Goal: Transaction & Acquisition: Purchase product/service

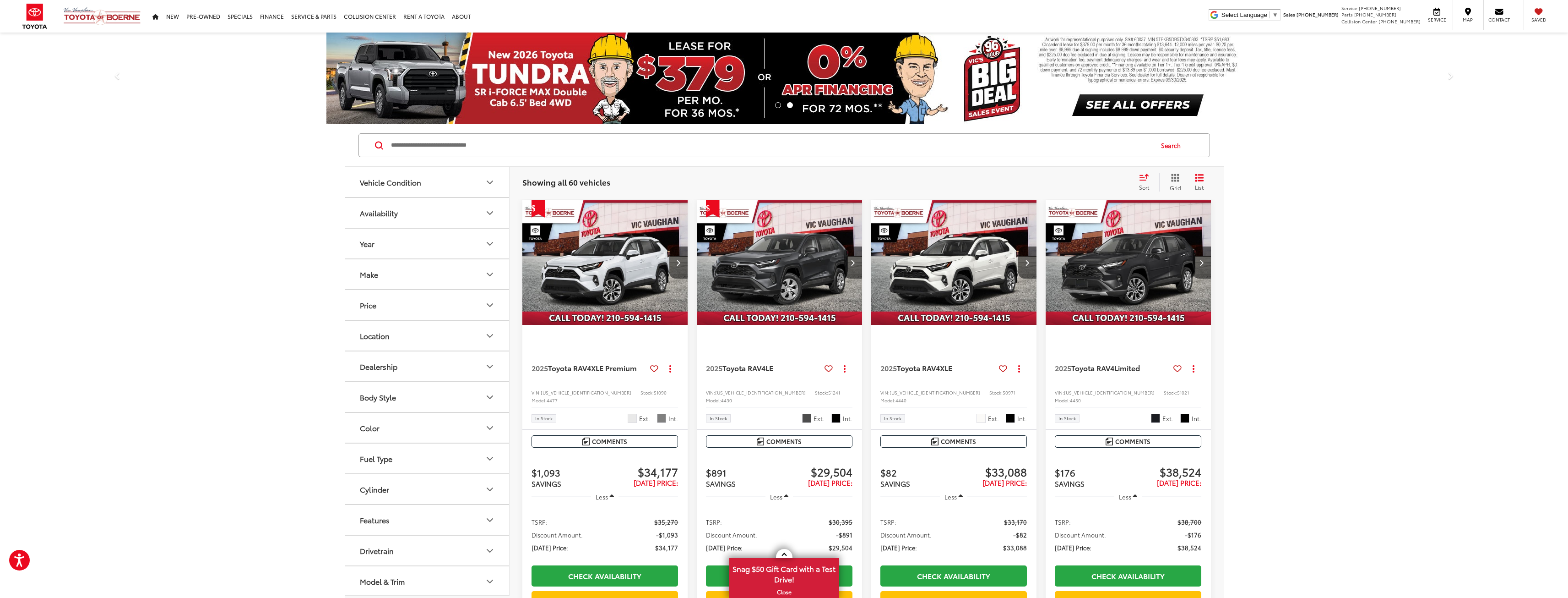
click at [479, 244] on button "Year" at bounding box center [428, 244] width 165 height 30
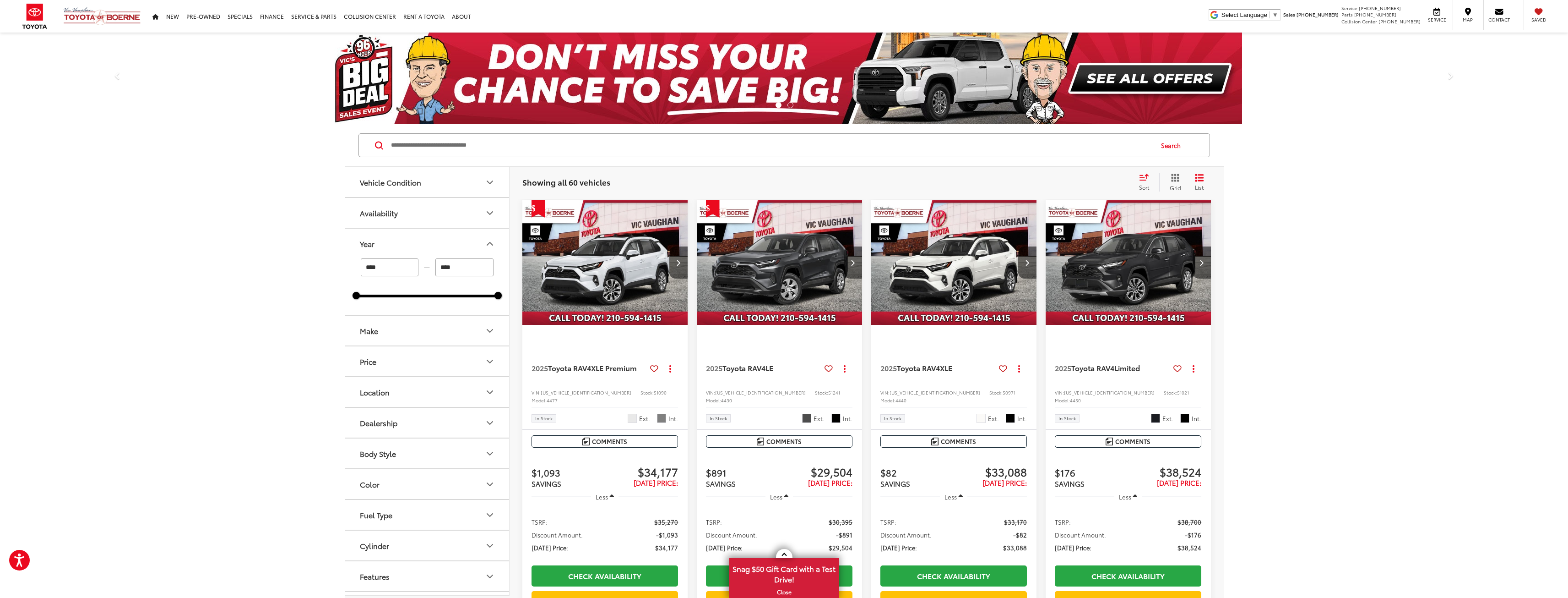
click at [412, 206] on button "Availability" at bounding box center [428, 213] width 165 height 30
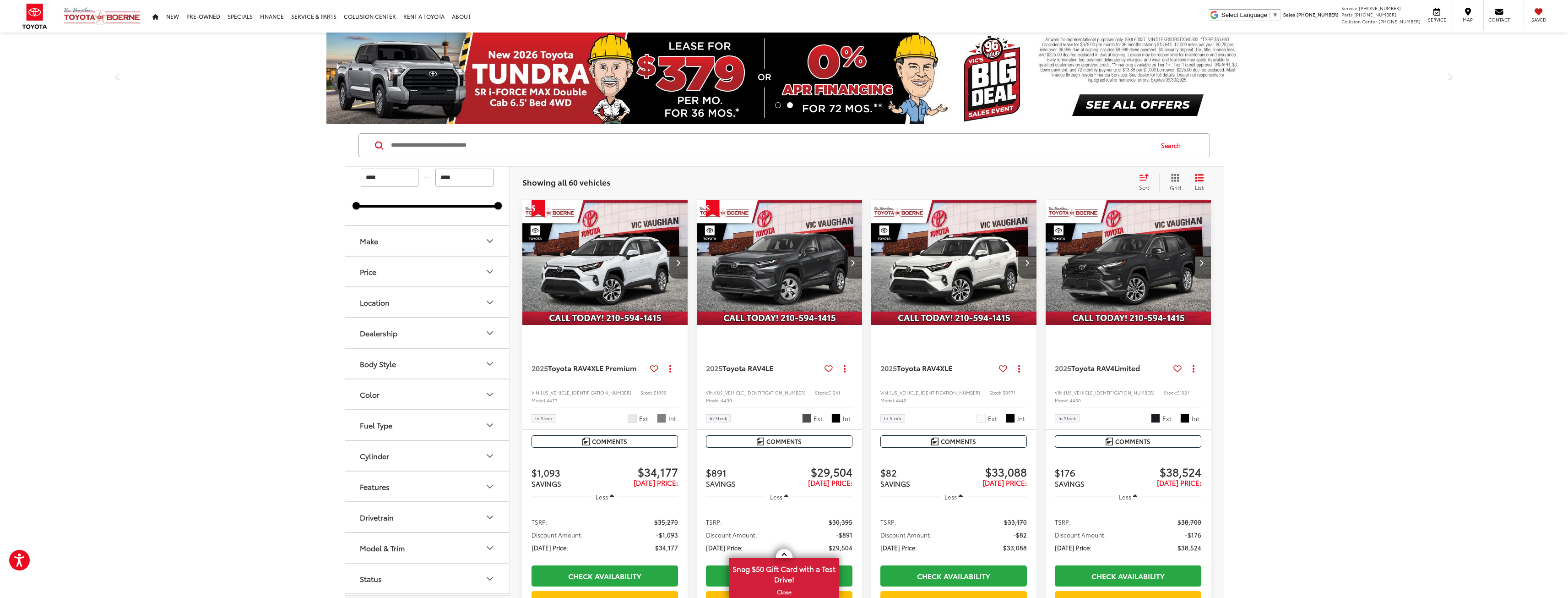
scroll to position [135, 0]
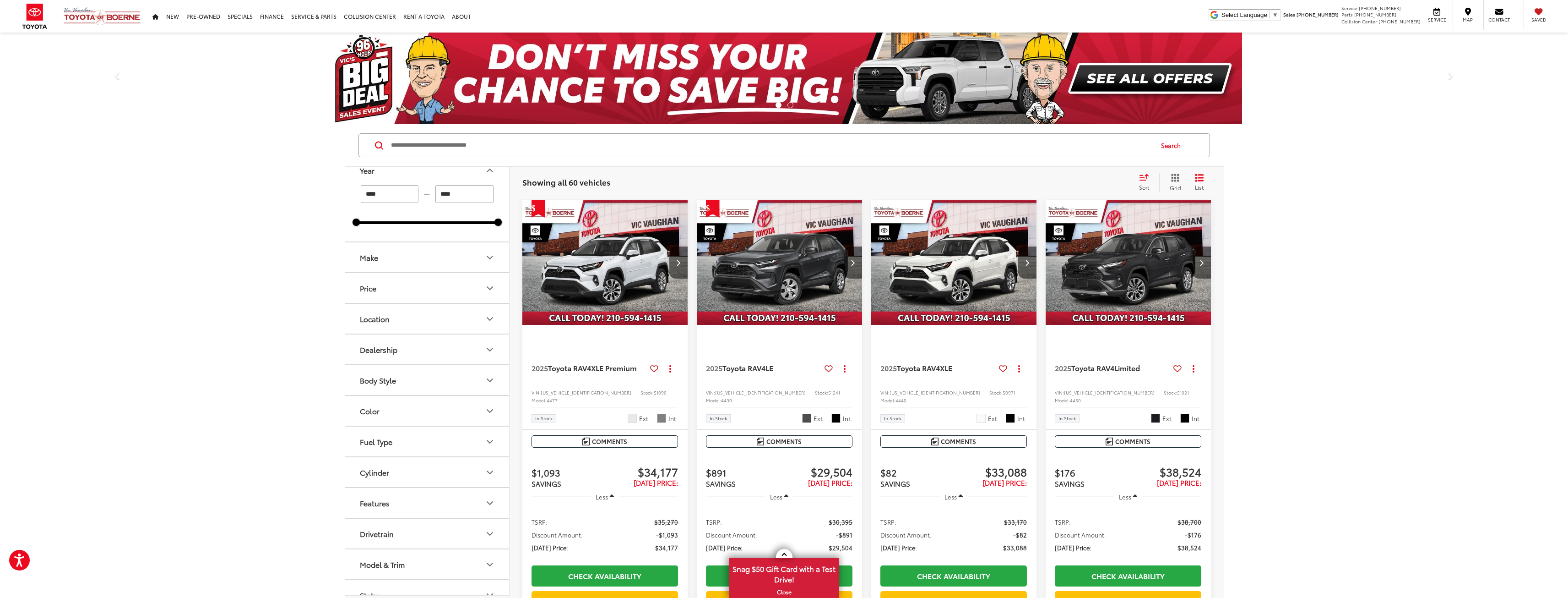
click at [416, 381] on button "Body Style" at bounding box center [428, 380] width 165 height 30
click at [420, 348] on button "Dealership" at bounding box center [428, 350] width 165 height 30
click at [422, 320] on button "Location" at bounding box center [428, 319] width 165 height 30
click at [424, 277] on button "Price" at bounding box center [428, 288] width 165 height 30
click at [426, 266] on button "Make" at bounding box center [428, 257] width 165 height 30
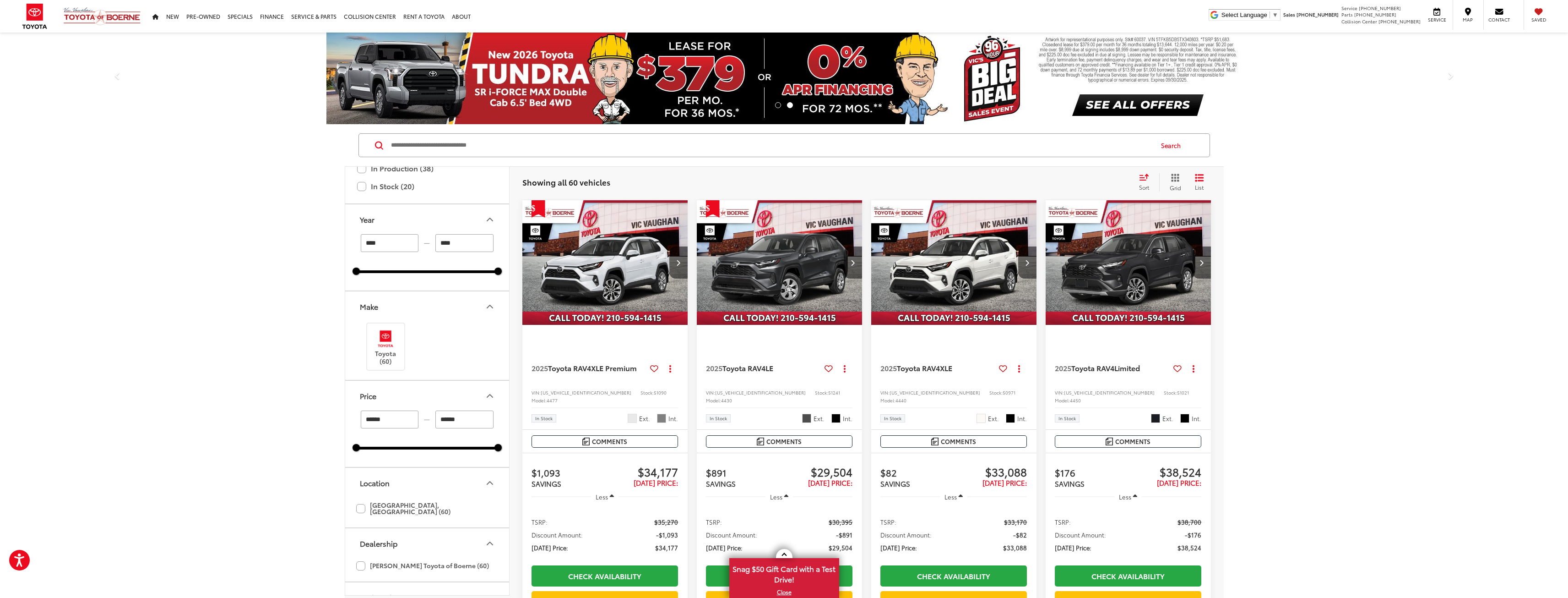
scroll to position [0, 0]
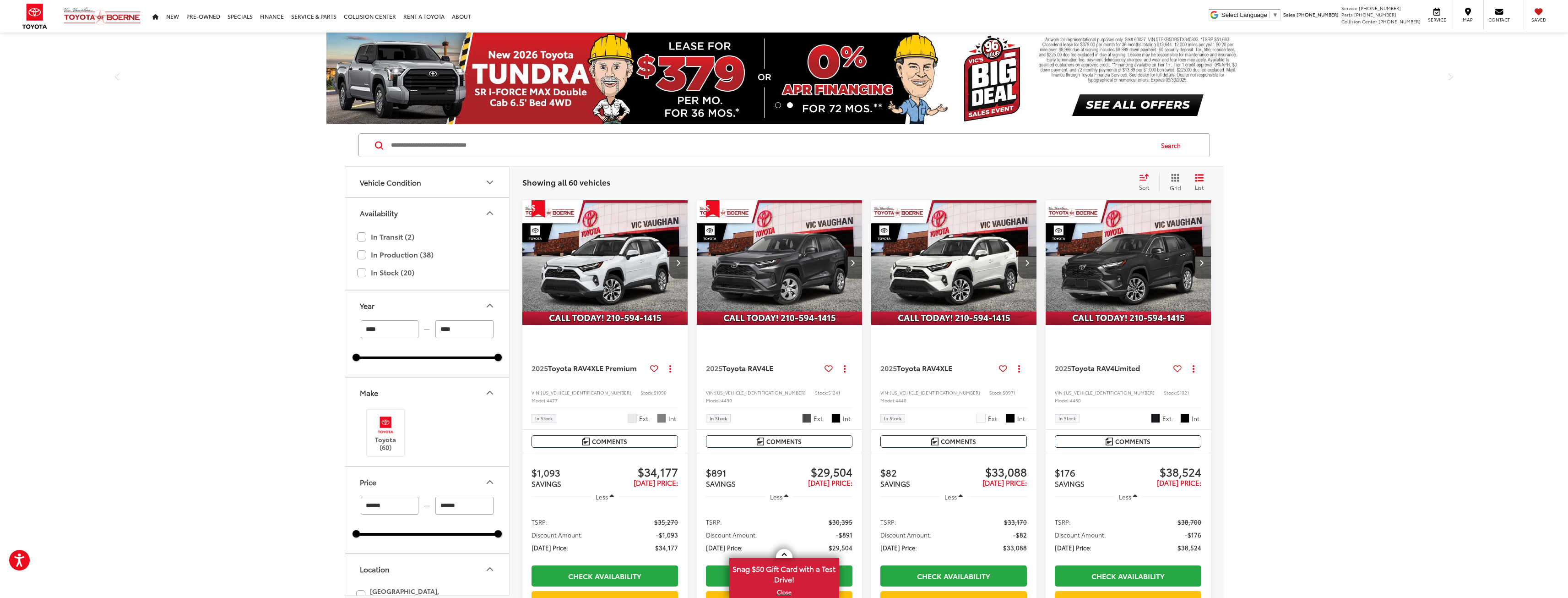
click at [1095, 279] on img "2025 Toyota RAV4 Limited 0" at bounding box center [1128, 263] width 167 height 125
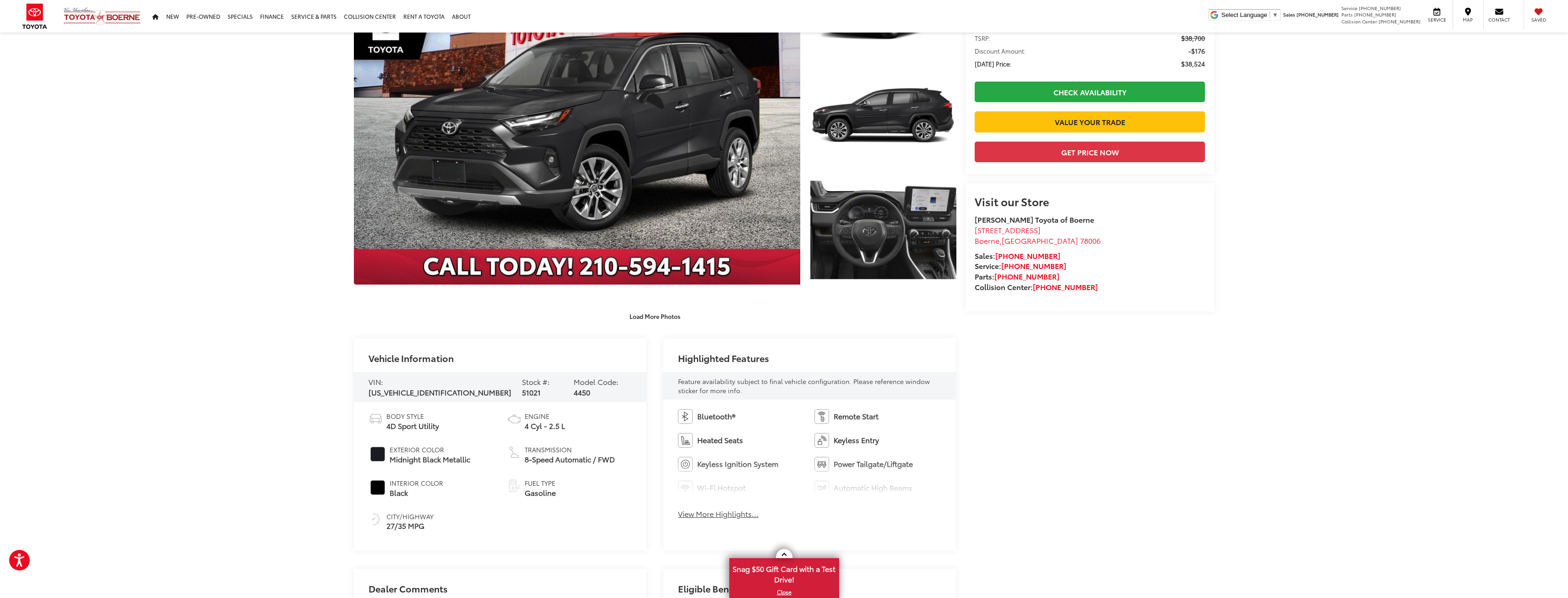
scroll to position [46, 0]
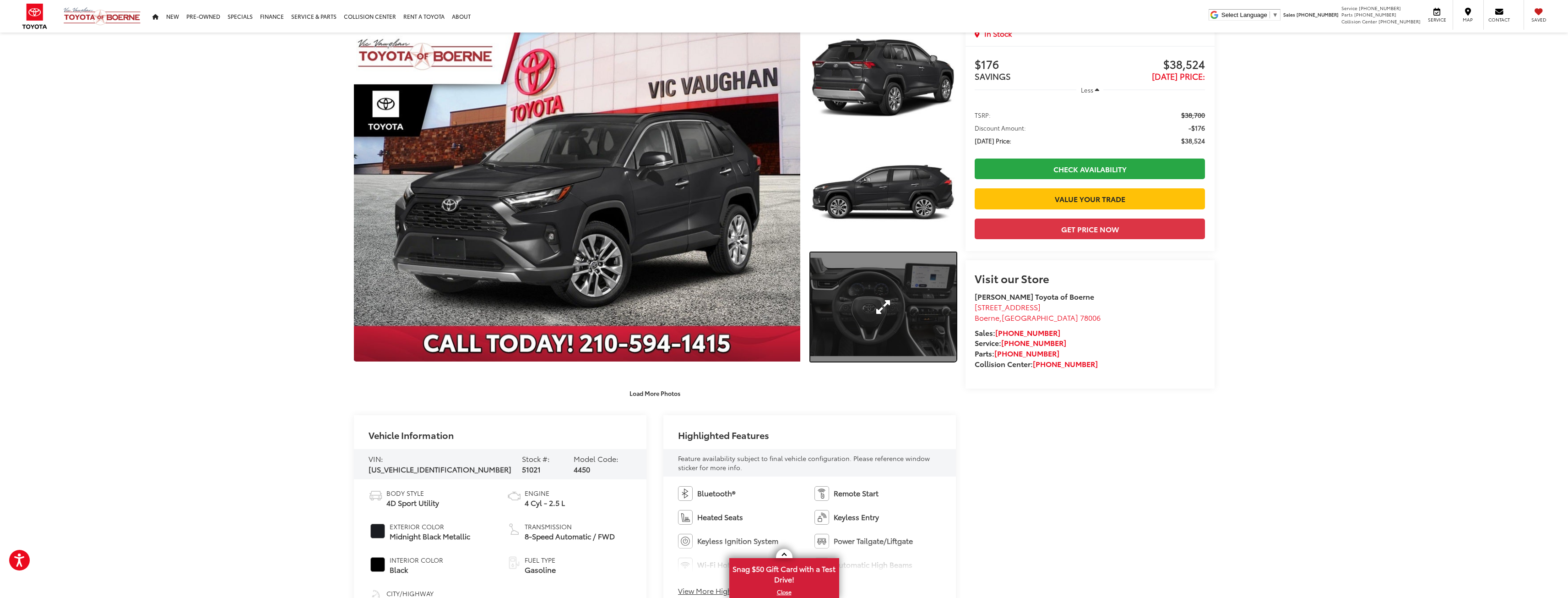
click at [869, 291] on link "Expand Photo 3" at bounding box center [883, 307] width 146 height 110
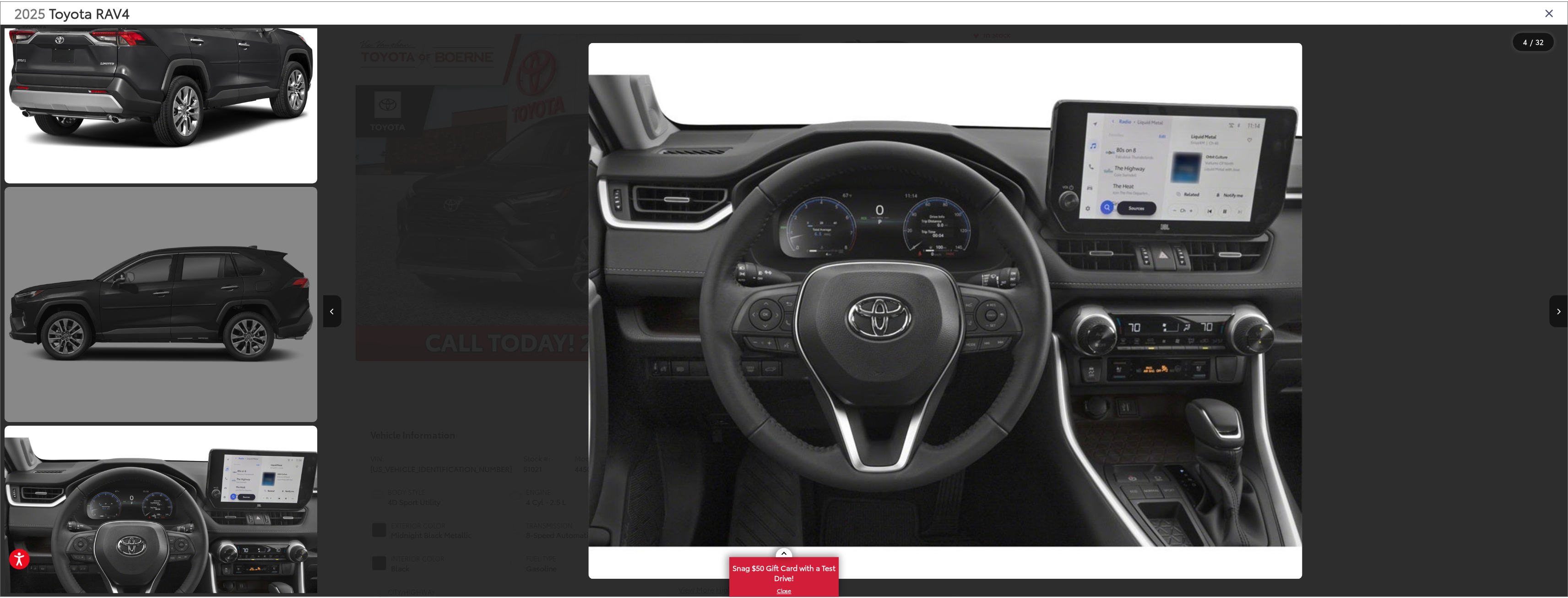
scroll to position [5209, 0]
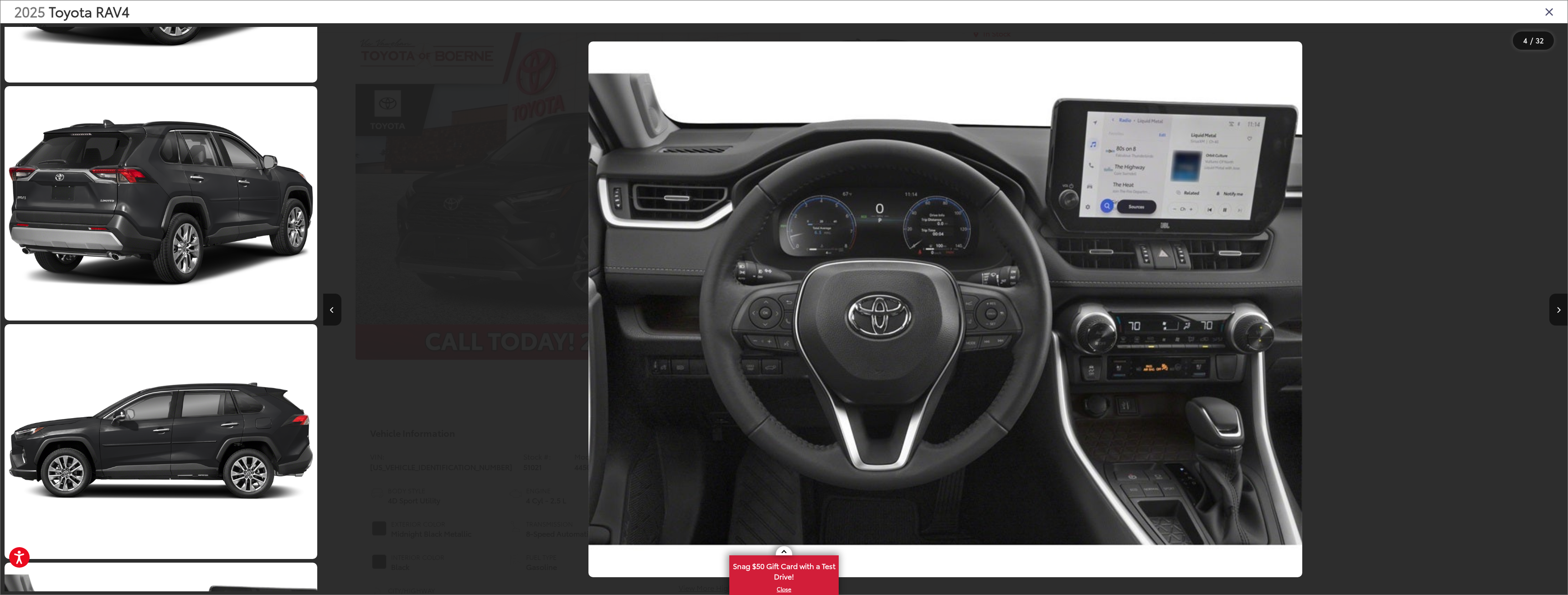
click at [1545, 12] on icon "Close gallery" at bounding box center [1549, 11] width 9 height 12
